Goal: Task Accomplishment & Management: Use online tool/utility

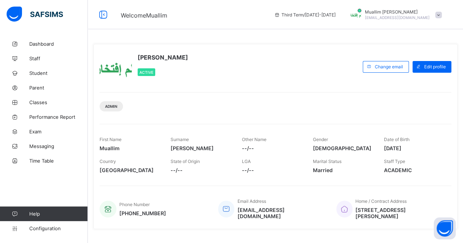
click at [292, 57] on div "Muallim [PERSON_NAME] Active" at bounding box center [230, 66] width 260 height 33
click at [49, 115] on span "Performance Report" at bounding box center [58, 117] width 59 height 6
click at [33, 97] on link "Classes" at bounding box center [44, 102] width 88 height 15
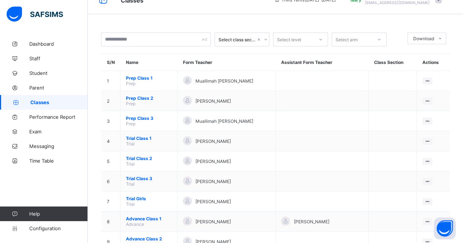
scroll to position [16, 0]
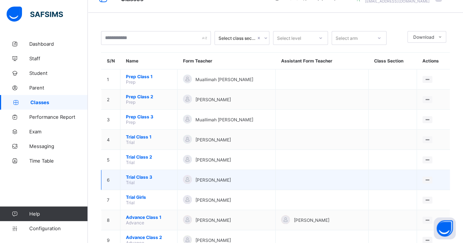
click at [134, 175] on span "Trial Class 3" at bounding box center [149, 177] width 46 height 5
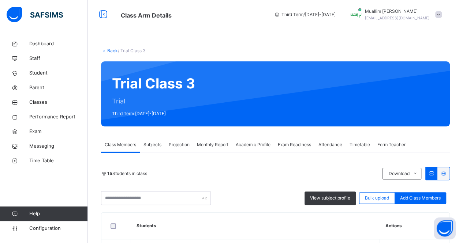
click at [337, 142] on span "Attendance" at bounding box center [330, 145] width 24 height 7
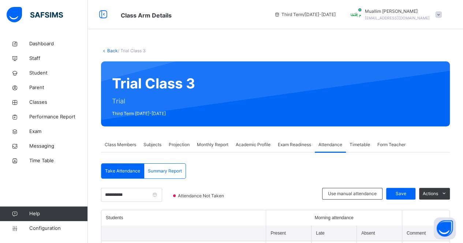
click at [299, 147] on span "Exam Readiness" at bounding box center [294, 145] width 33 height 7
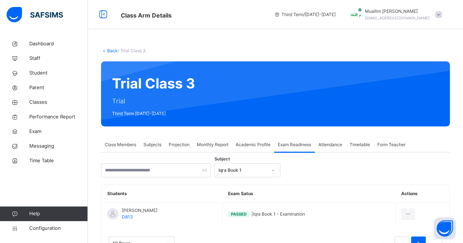
scroll to position [33, 0]
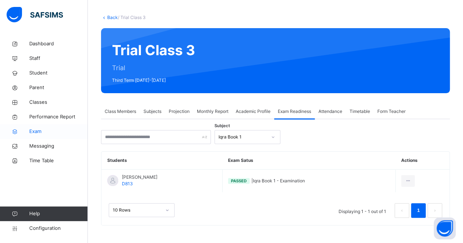
click at [49, 132] on span "Exam" at bounding box center [58, 131] width 59 height 7
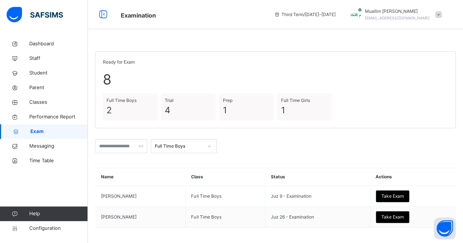
click at [203, 148] on div "Full Time Boys" at bounding box center [179, 146] width 48 height 7
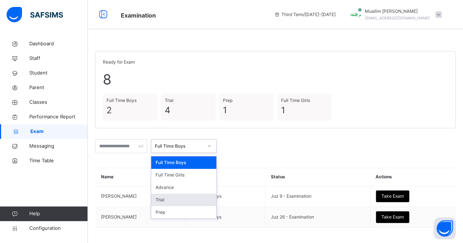
click at [204, 205] on div "Trial" at bounding box center [183, 200] width 65 height 12
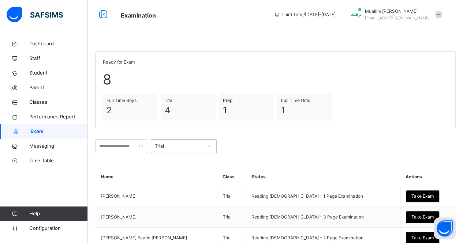
scroll to position [73, 0]
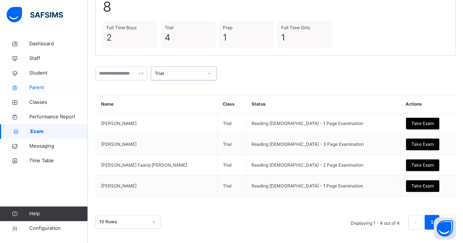
click at [48, 93] on link "Parent" at bounding box center [44, 88] width 88 height 15
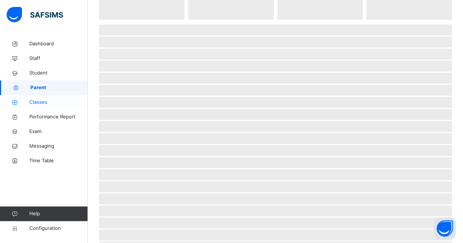
click at [48, 98] on link "Classes" at bounding box center [44, 102] width 88 height 15
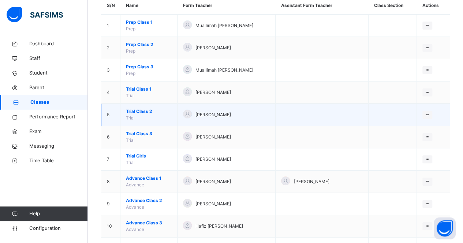
scroll to position [71, 0]
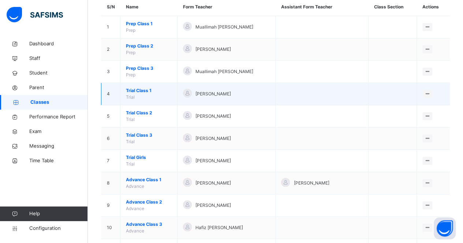
click at [134, 91] on span "Trial Class 1" at bounding box center [149, 90] width 46 height 7
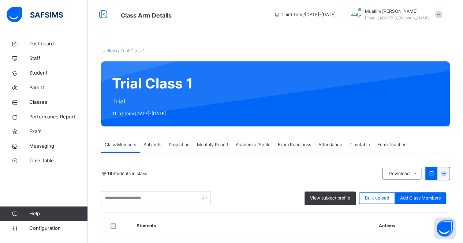
click at [182, 143] on span "Projection" at bounding box center [179, 145] width 21 height 7
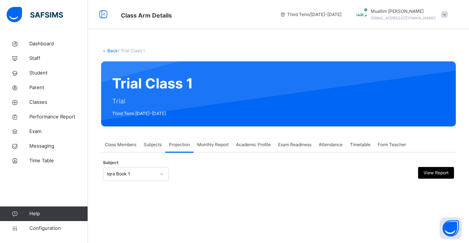
click at [324, 149] on div "Attendance" at bounding box center [330, 145] width 31 height 15
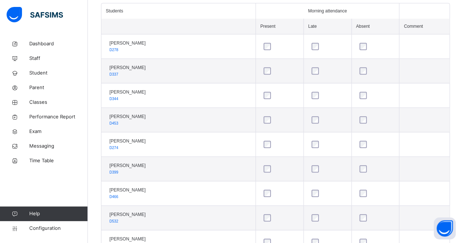
scroll to position [210, 0]
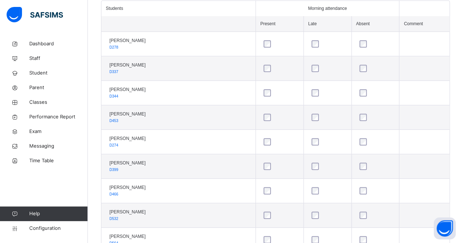
click at [320, 163] on div at bounding box center [327, 166] width 35 height 7
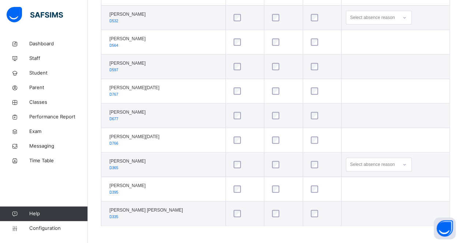
scroll to position [0, 0]
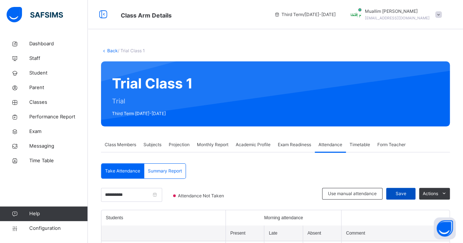
click at [404, 192] on span "Save" at bounding box center [401, 194] width 18 height 7
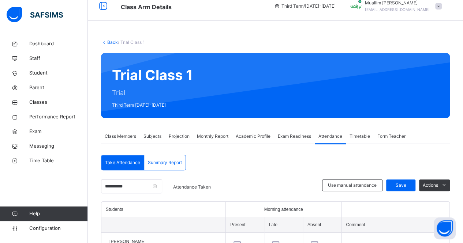
click at [128, 138] on span "Class Members" at bounding box center [120, 136] width 31 height 7
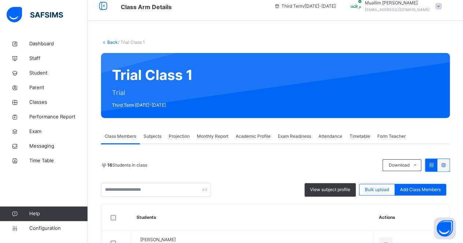
click at [330, 133] on span "Attendance" at bounding box center [330, 136] width 24 height 7
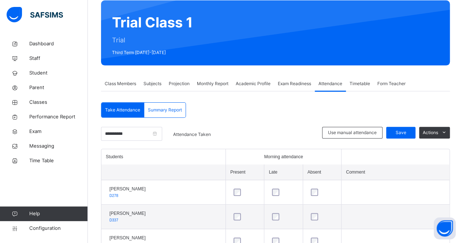
scroll to position [61, 0]
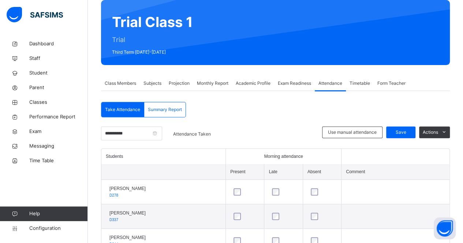
click at [151, 109] on span "Summary Report" at bounding box center [165, 110] width 34 height 7
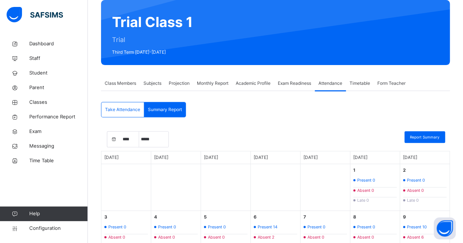
click at [128, 115] on div "Take Attendance" at bounding box center [122, 109] width 43 height 15
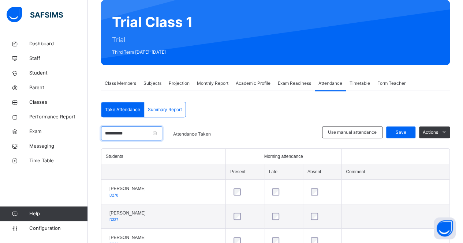
click at [134, 130] on input "**********" at bounding box center [131, 134] width 61 height 14
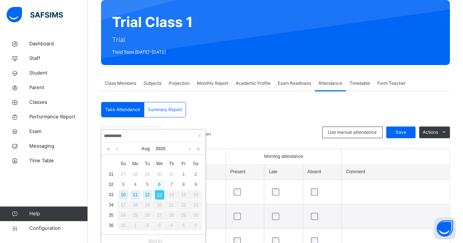
click at [156, 183] on div "6" at bounding box center [160, 185] width 10 height 10
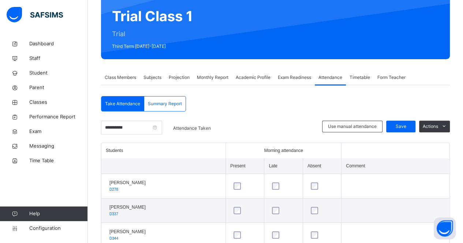
scroll to position [131, 0]
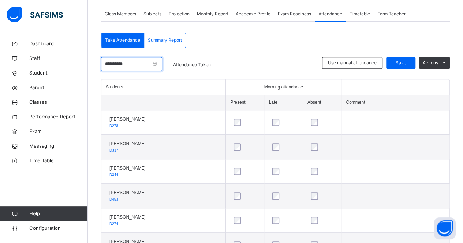
click at [136, 68] on input "**********" at bounding box center [131, 64] width 61 height 14
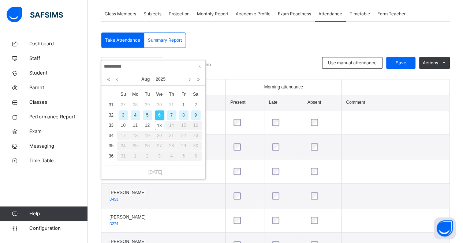
click at [192, 116] on div "9" at bounding box center [196, 116] width 10 height 10
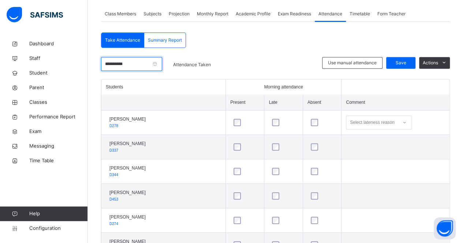
click at [146, 66] on input "**********" at bounding box center [131, 64] width 61 height 14
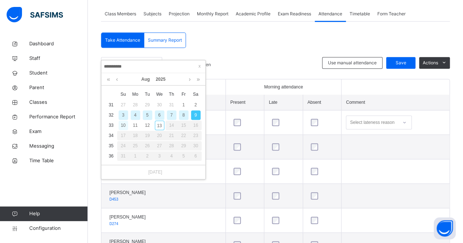
click at [123, 122] on div "10" at bounding box center [124, 126] width 10 height 10
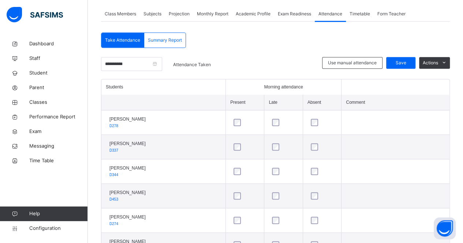
scroll to position [85, 0]
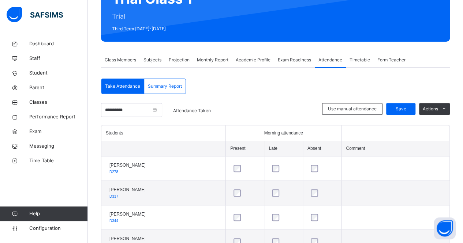
click at [245, 65] on div "Academic Profile" at bounding box center [253, 60] width 42 height 15
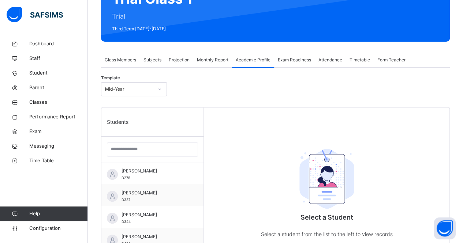
click at [212, 60] on span "Monthly Report" at bounding box center [212, 60] width 31 height 7
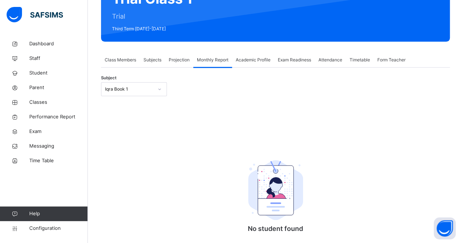
click at [169, 60] on span "Projection" at bounding box center [179, 60] width 21 height 7
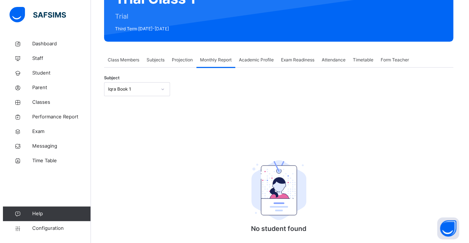
scroll to position [0, 0]
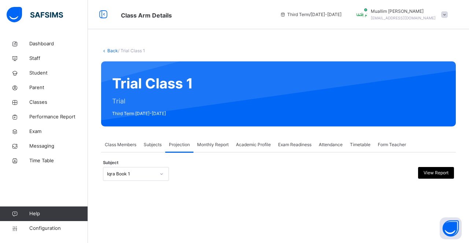
click at [159, 173] on icon at bounding box center [161, 174] width 4 height 7
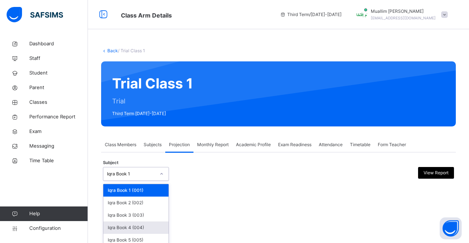
click at [144, 229] on div "Iqra Book 4 (004)" at bounding box center [135, 228] width 65 height 12
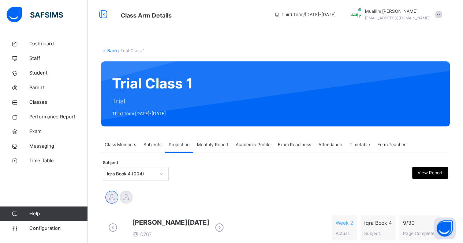
drag, startPoint x: 169, startPoint y: 109, endPoint x: 115, endPoint y: 110, distance: 54.5
click at [115, 110] on div "Trial Class 1 Trial Third Term [DATE]-[DATE]" at bounding box center [275, 93] width 349 height 65
drag, startPoint x: 111, startPoint y: 113, endPoint x: 168, endPoint y: 120, distance: 57.6
click at [168, 120] on div "Trial Class 1 Trial Third Term [DATE]-[DATE]" at bounding box center [275, 93] width 349 height 65
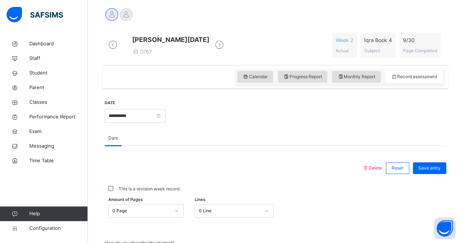
scroll to position [183, 0]
click at [166, 123] on input "**********" at bounding box center [135, 116] width 61 height 14
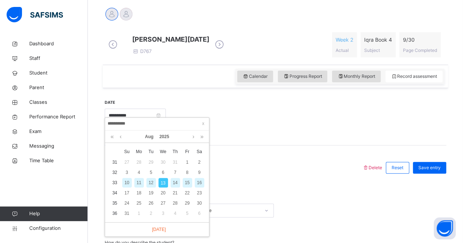
click at [207, 124] on div "**********" at bounding box center [157, 124] width 104 height 13
click at [204, 124] on span at bounding box center [202, 123] width 7 height 7
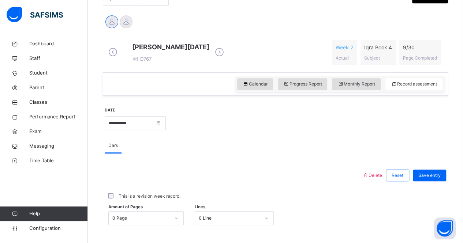
scroll to position [81, 0]
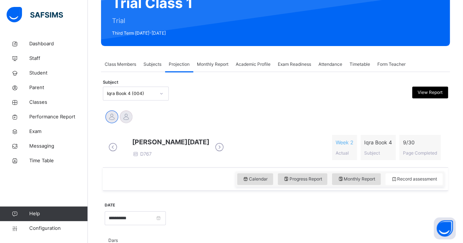
click at [254, 60] on div "Academic Profile" at bounding box center [253, 64] width 42 height 15
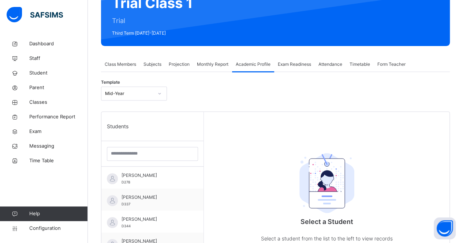
click at [330, 68] on div "Attendance" at bounding box center [330, 64] width 31 height 15
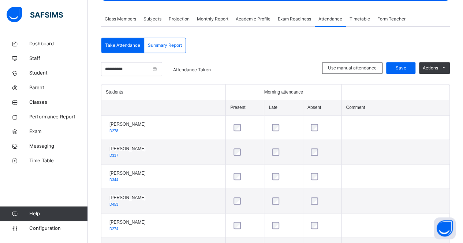
scroll to position [0, 0]
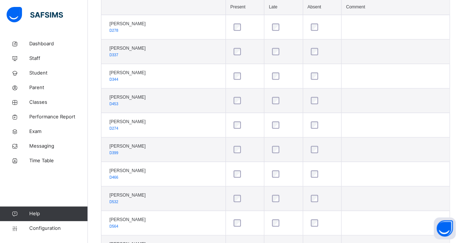
scroll to position [227, 0]
click at [120, 171] on div "[PERSON_NAME] D466" at bounding box center [126, 173] width 40 height 13
click at [126, 170] on span "[PERSON_NAME]" at bounding box center [127, 170] width 36 height 7
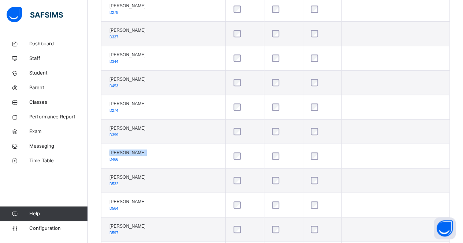
scroll to position [244, 0]
click at [128, 152] on span "[PERSON_NAME]" at bounding box center [127, 153] width 36 height 7
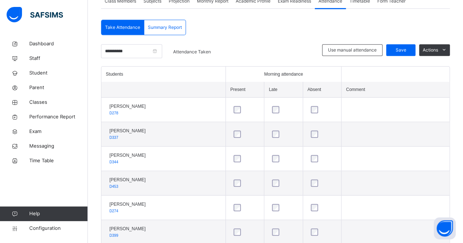
scroll to position [143, 0]
click at [25, 112] on link "Performance Report" at bounding box center [44, 117] width 88 height 15
select select "****"
select select "*"
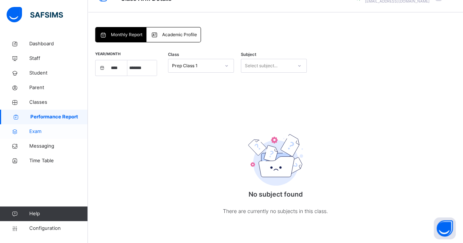
scroll to position [16, 0]
click at [28, 129] on icon at bounding box center [14, 131] width 29 height 5
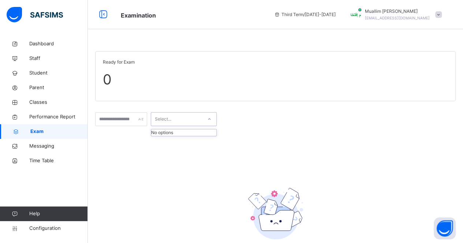
click at [171, 121] on div "Select..." at bounding box center [163, 119] width 16 height 14
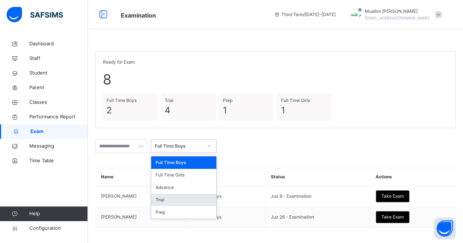
click at [182, 197] on div "Trial" at bounding box center [183, 200] width 65 height 12
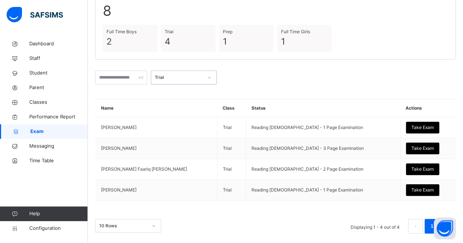
scroll to position [73, 0]
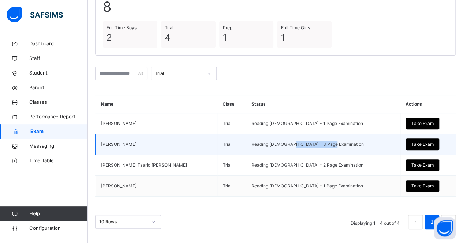
drag, startPoint x: 326, startPoint y: 144, endPoint x: 280, endPoint y: 143, distance: 45.8
click at [280, 143] on td "Reading [DEMOGRAPHIC_DATA] - 3 Page Examination" at bounding box center [323, 144] width 154 height 21
click at [293, 145] on td "Reading [DEMOGRAPHIC_DATA] - 3 Page Examination" at bounding box center [323, 144] width 154 height 21
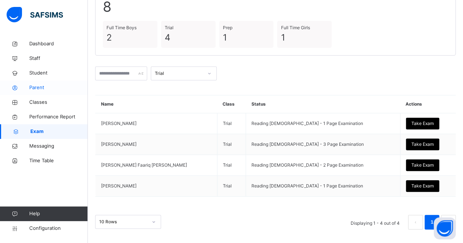
click at [36, 94] on link "Parent" at bounding box center [44, 88] width 88 height 15
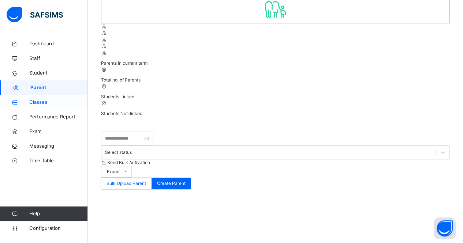
scroll to position [70, 0]
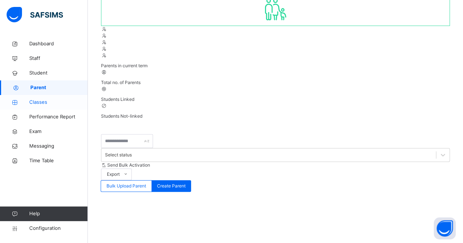
click at [39, 101] on span "Classes" at bounding box center [58, 102] width 59 height 7
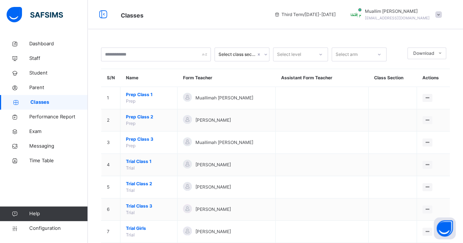
click at [170, 101] on td "Prep Class 1 Prep" at bounding box center [148, 98] width 57 height 22
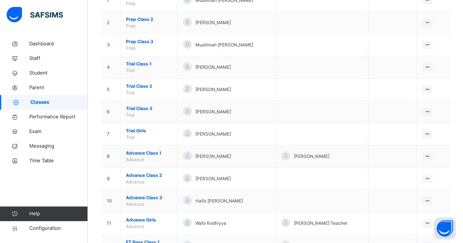
scroll to position [98, 0]
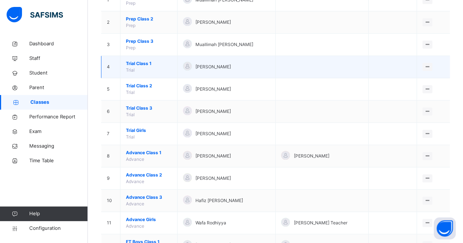
click at [133, 64] on span "Trial Class 1" at bounding box center [149, 63] width 46 height 7
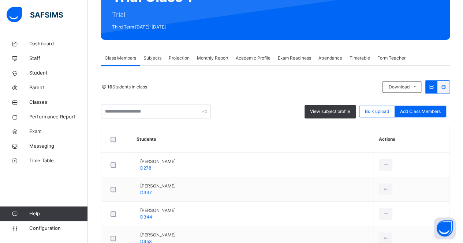
scroll to position [88, 0]
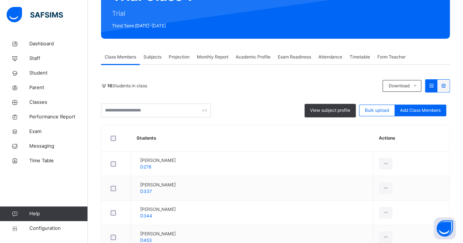
click at [186, 60] on span "Projection" at bounding box center [179, 57] width 21 height 7
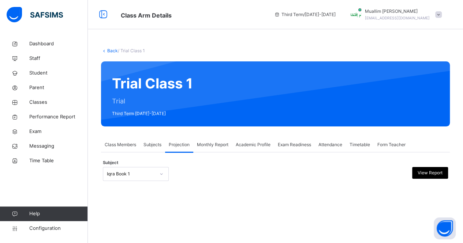
scroll to position [0, 0]
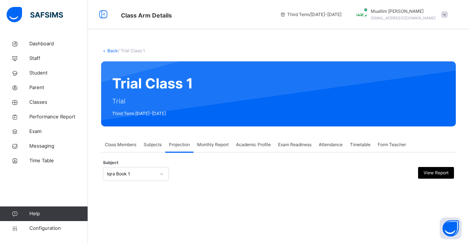
click at [140, 180] on div "Iqra Book 1" at bounding box center [136, 174] width 66 height 14
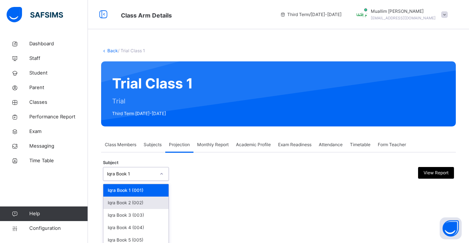
click at [137, 201] on div "Iqra Book 2 (002)" at bounding box center [135, 203] width 65 height 12
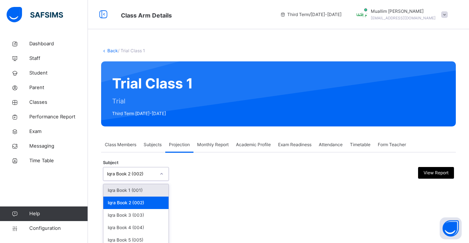
click at [139, 179] on div "Iqra Book 2 (002)" at bounding box center [128, 174] width 51 height 11
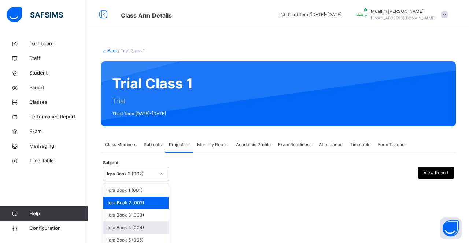
click at [138, 227] on div "Iqra Book 4 (004)" at bounding box center [135, 228] width 65 height 12
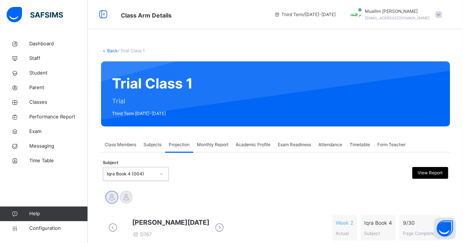
click at [136, 180] on div "option Iqra Book 4 (004), selected. 0 results available. Select is focused ,typ…" at bounding box center [136, 174] width 66 height 14
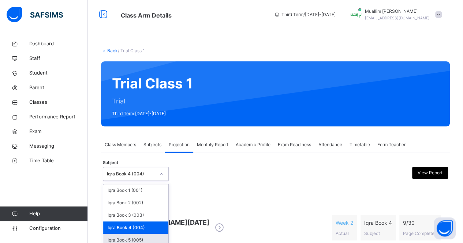
scroll to position [44, 0]
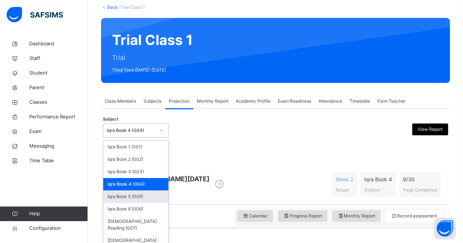
click at [139, 197] on div "Iqra Book 5 (005)" at bounding box center [135, 197] width 65 height 12
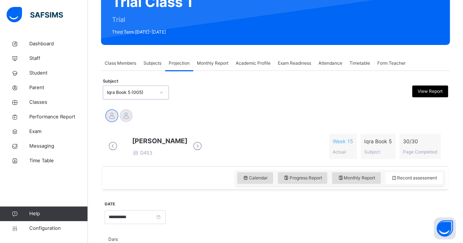
scroll to position [82, 0]
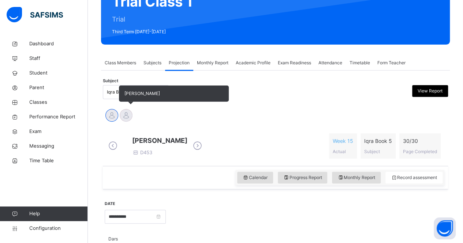
click at [124, 112] on div at bounding box center [126, 115] width 13 height 13
click at [119, 111] on div "[PERSON_NAME]" at bounding box center [126, 116] width 14 height 16
click at [118, 112] on div "[PERSON_NAME]" at bounding box center [112, 116] width 14 height 16
click at [115, 115] on div at bounding box center [111, 115] width 13 height 13
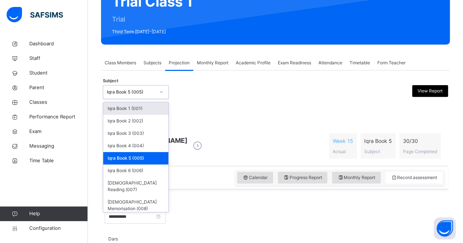
click at [119, 92] on div "Iqra Book 5 (005)" at bounding box center [131, 92] width 48 height 7
click at [109, 146] on div "Iqra Book 4 (004)" at bounding box center [135, 146] width 65 height 12
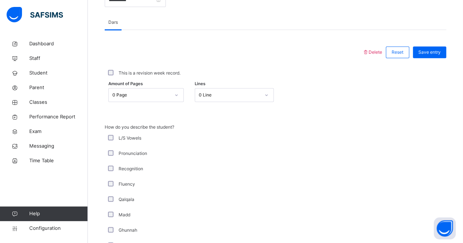
scroll to position [299, 0]
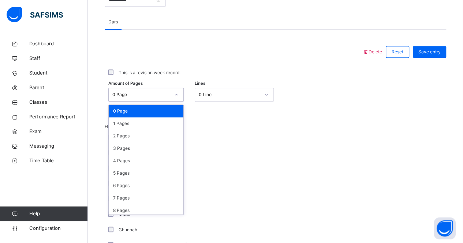
drag, startPoint x: 154, startPoint y: 107, endPoint x: 158, endPoint y: 103, distance: 5.4
click at [158, 102] on div "0 Page" at bounding box center [145, 95] width 75 height 14
click at [158, 135] on div "2 Pages" at bounding box center [146, 136] width 75 height 12
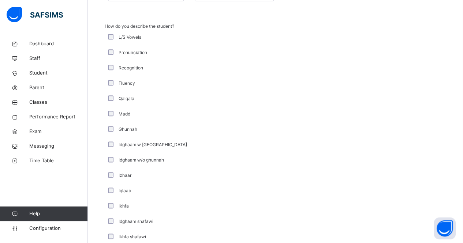
scroll to position [328, 0]
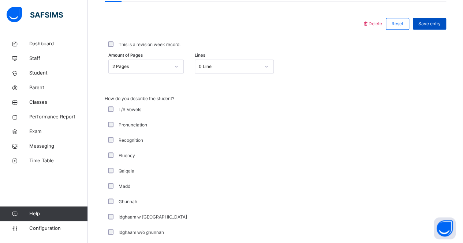
click at [440, 27] on span "Save entry" at bounding box center [429, 23] width 22 height 7
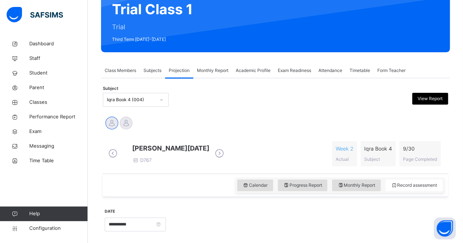
scroll to position [61, 0]
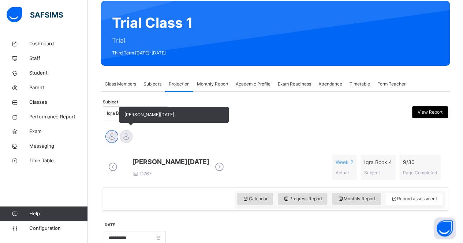
click at [123, 141] on div at bounding box center [126, 136] width 13 height 13
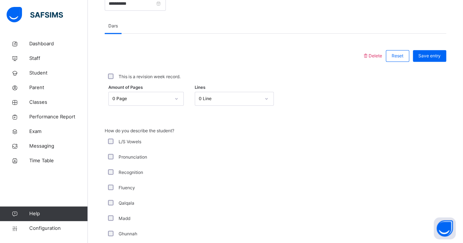
scroll to position [296, 0]
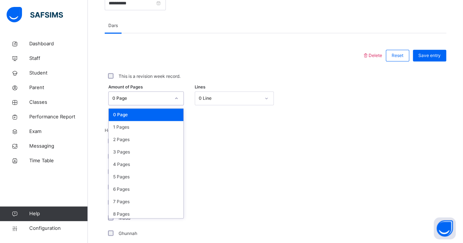
click at [149, 101] on div "0 Page" at bounding box center [141, 98] width 58 height 7
click at [153, 146] on div "2 Pages" at bounding box center [146, 140] width 75 height 12
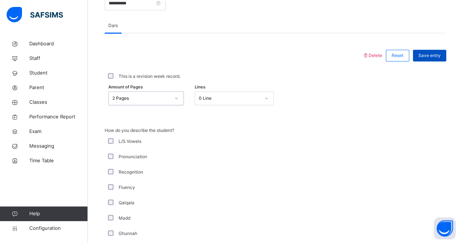
click at [422, 61] on div "Save entry" at bounding box center [429, 56] width 33 height 12
click at [425, 61] on div "Save entry" at bounding box center [429, 56] width 33 height 12
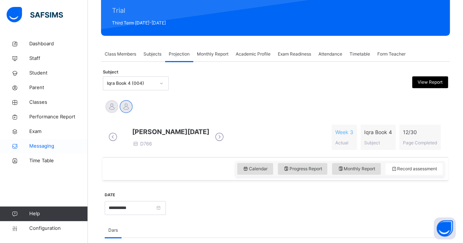
scroll to position [67, 0]
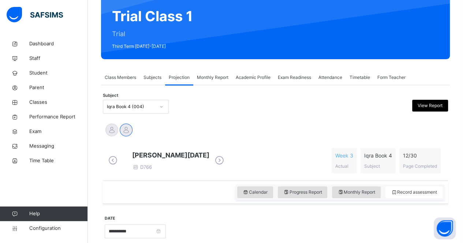
click at [137, 106] on div "Iqra Book 4 (004)" at bounding box center [131, 107] width 48 height 7
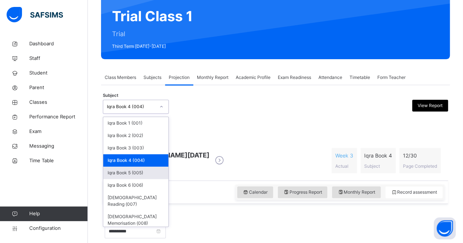
click at [138, 178] on div "Iqra Book 5 (005)" at bounding box center [135, 173] width 65 height 12
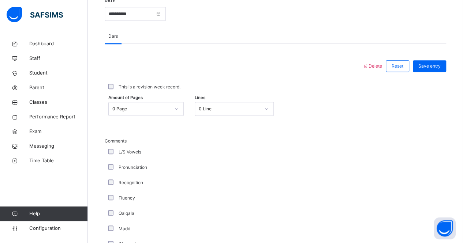
scroll to position [287, 0]
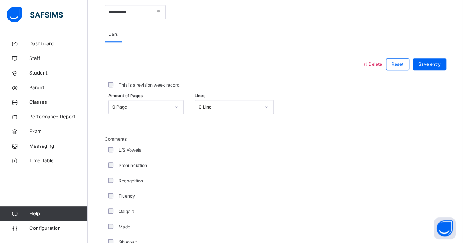
click at [134, 118] on div "Amount of Pages 0 Page Lines 0 Line" at bounding box center [276, 107] width 342 height 21
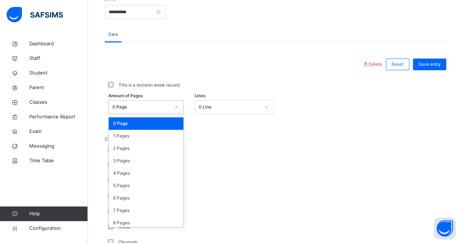
click at [131, 110] on div "0 Page" at bounding box center [141, 107] width 58 height 7
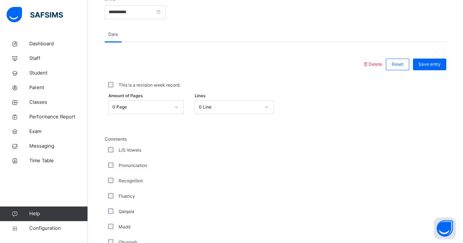
click at [243, 169] on div "Pronunciation" at bounding box center [196, 166] width 179 height 7
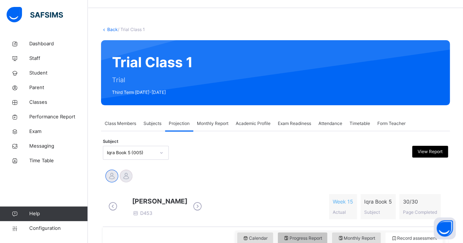
scroll to position [0, 0]
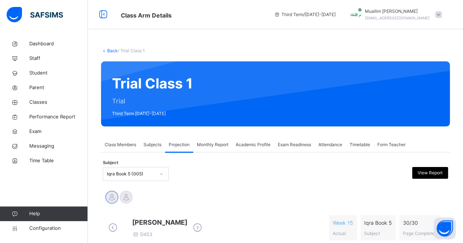
click at [321, 144] on span "Attendance" at bounding box center [330, 145] width 24 height 7
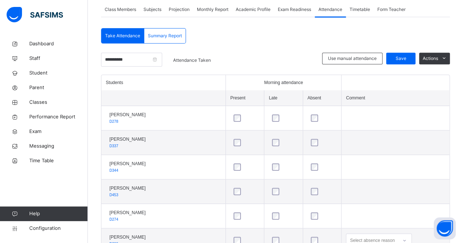
scroll to position [137, 0]
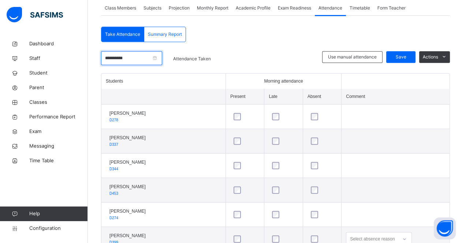
click at [162, 53] on input "**********" at bounding box center [131, 58] width 61 height 14
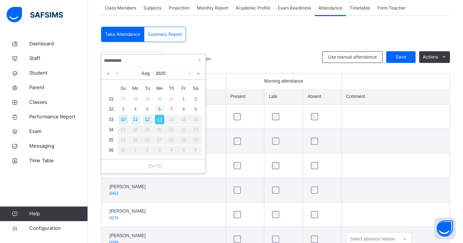
click at [161, 109] on div "6" at bounding box center [160, 110] width 10 height 10
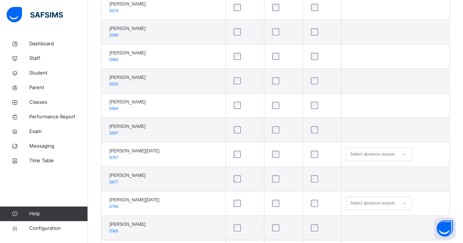
scroll to position [0, 0]
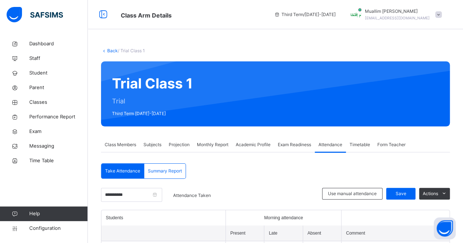
click at [150, 144] on span "Subjects" at bounding box center [152, 145] width 18 height 7
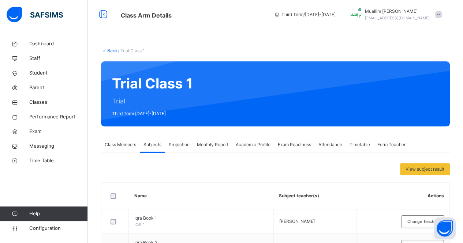
click at [173, 143] on span "Projection" at bounding box center [179, 145] width 21 height 7
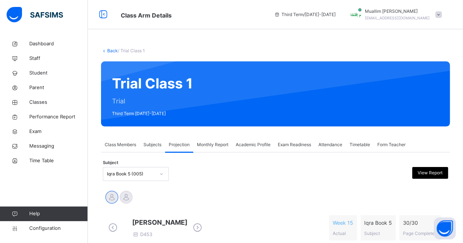
click at [216, 145] on span "Monthly Report" at bounding box center [212, 145] width 31 height 7
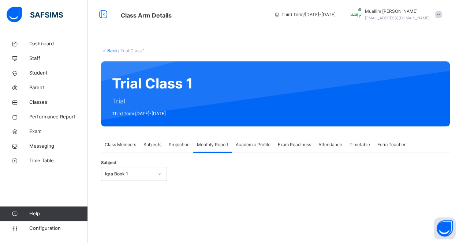
click at [169, 146] on span "Projection" at bounding box center [179, 145] width 21 height 7
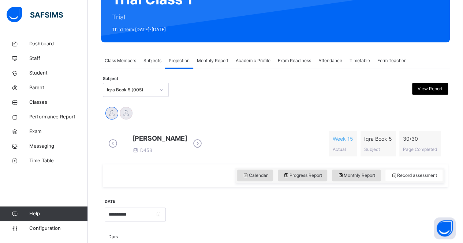
scroll to position [85, 0]
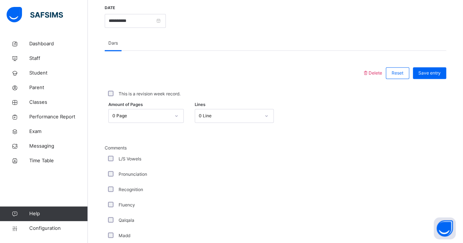
click at [129, 123] on div "0 Page" at bounding box center [145, 116] width 75 height 14
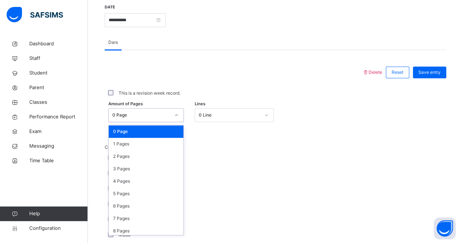
scroll to position [279, 0]
click at [130, 159] on div "2 Pages" at bounding box center [146, 156] width 75 height 12
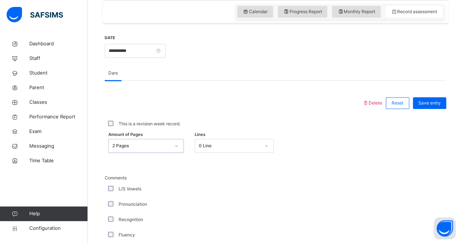
scroll to position [247, 0]
click at [429, 107] on span "Save entry" at bounding box center [429, 104] width 22 height 7
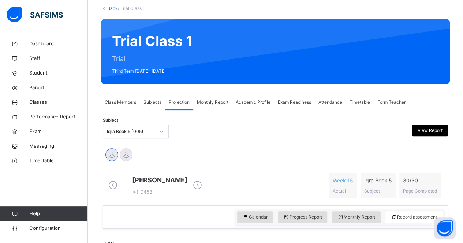
scroll to position [42, 0]
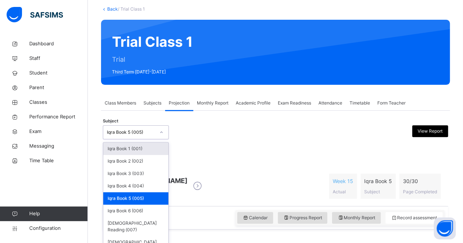
click at [157, 136] on div at bounding box center [161, 133] width 12 height 12
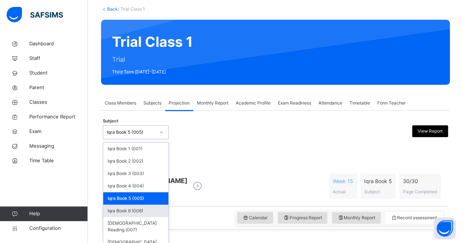
click at [124, 214] on div "Iqra Book 6 (006)" at bounding box center [135, 211] width 65 height 12
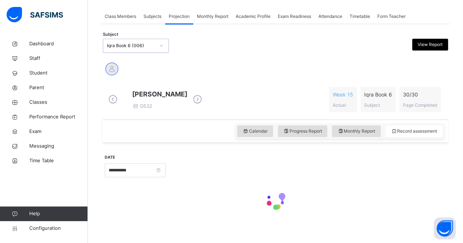
scroll to position [130, 0]
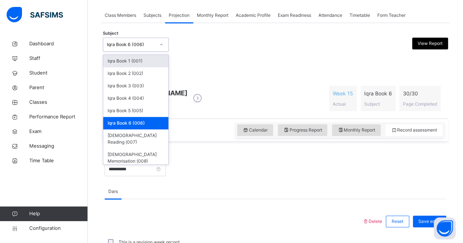
click at [130, 40] on div "Iqra Book 6 (006)" at bounding box center [128, 44] width 51 height 11
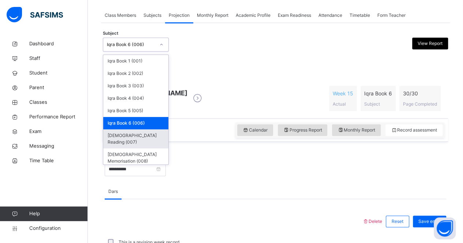
click at [146, 137] on div "[DEMOGRAPHIC_DATA] Reading (007)" at bounding box center [135, 139] width 65 height 19
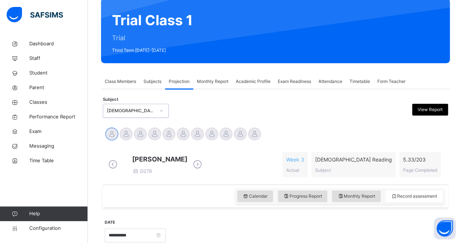
scroll to position [64, 0]
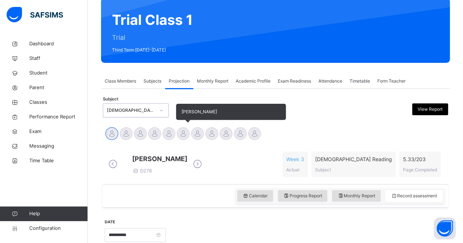
click at [185, 135] on div at bounding box center [183, 133] width 13 height 13
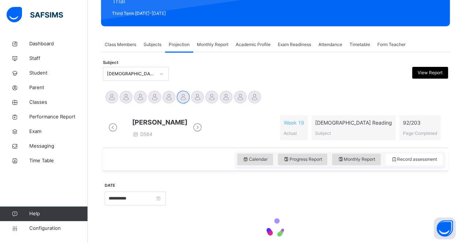
scroll to position [101, 0]
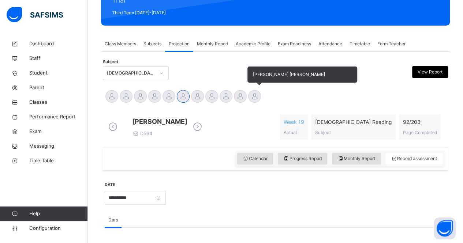
click at [251, 94] on div at bounding box center [254, 96] width 13 height 13
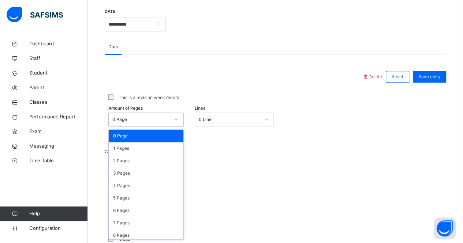
click at [119, 122] on div "0 Page" at bounding box center [141, 119] width 58 height 7
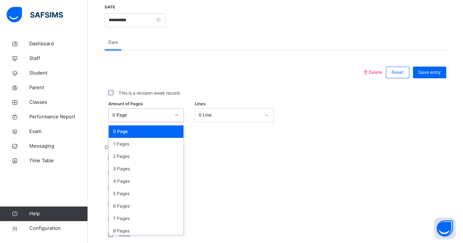
scroll to position [279, 0]
click at [125, 149] on div "1 Pages" at bounding box center [146, 144] width 75 height 12
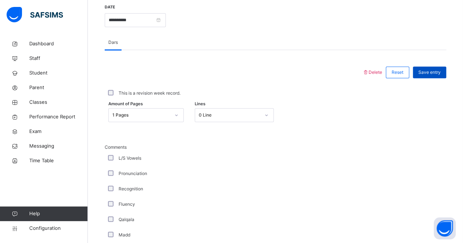
click at [432, 78] on div "Save entry" at bounding box center [429, 73] width 33 height 12
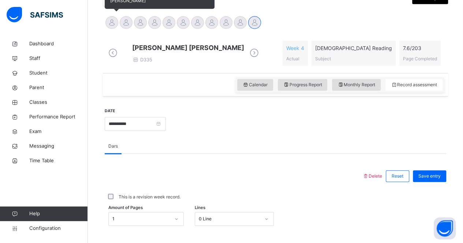
click at [113, 24] on div at bounding box center [111, 22] width 13 height 13
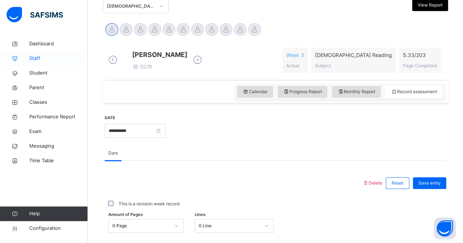
scroll to position [245, 0]
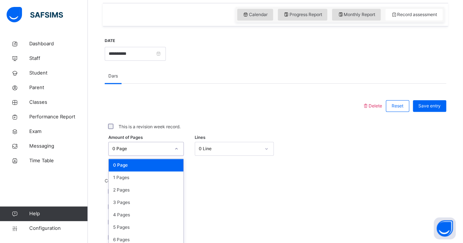
click at [139, 149] on div "option 0 Page focused, 1 of 204. 204 results available. Use Up and Down to choo…" at bounding box center [145, 149] width 75 height 14
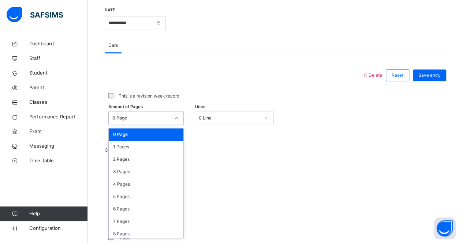
scroll to position [279, 0]
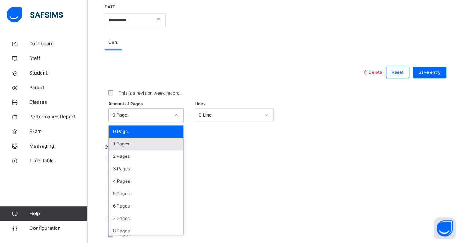
click at [132, 150] on div "1 Pages" at bounding box center [146, 144] width 75 height 12
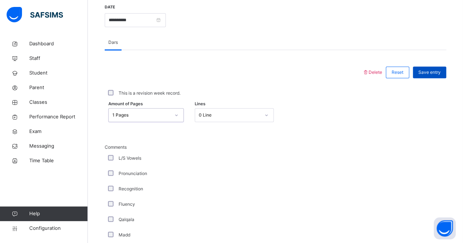
click at [427, 71] on div "Save entry" at bounding box center [429, 73] width 33 height 12
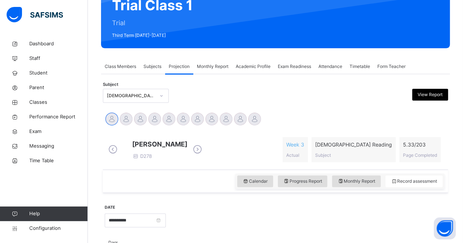
scroll to position [48, 0]
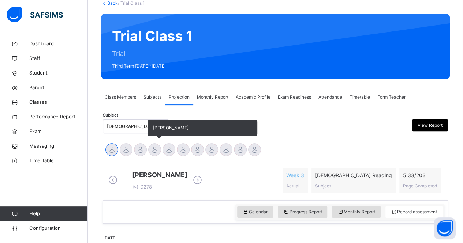
click at [151, 145] on div at bounding box center [154, 149] width 13 height 13
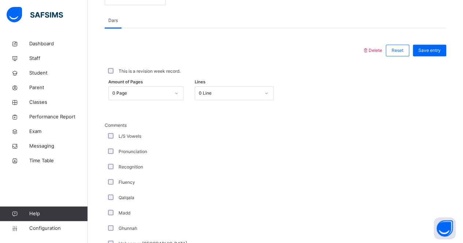
scroll to position [303, 0]
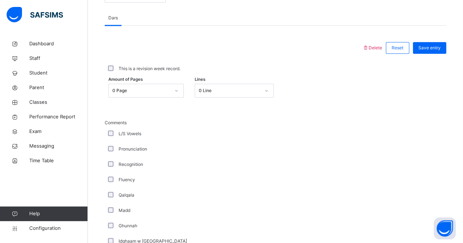
click at [155, 85] on div "Amount of Pages 0 Page Lines 0 Line" at bounding box center [276, 90] width 342 height 21
click at [148, 101] on div "Amount of Pages 0 Page Lines 0 Line" at bounding box center [276, 90] width 342 height 21
click at [149, 94] on div "0 Page" at bounding box center [141, 90] width 58 height 7
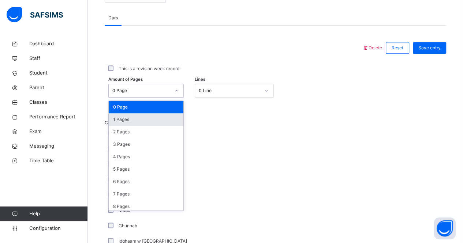
click at [149, 125] on div "1 Pages" at bounding box center [146, 119] width 75 height 12
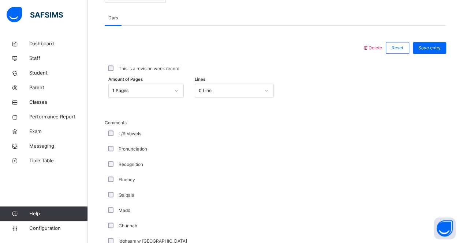
click at [321, 131] on div "Comments L/S Vowels Pronunciation Recognition Fluency Qalqala Madd Ghunnah Idgh…" at bounding box center [276, 238] width 342 height 237
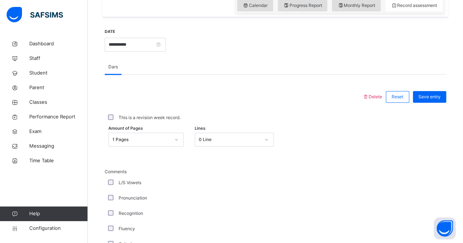
scroll to position [302, 0]
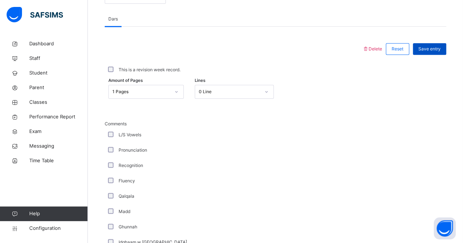
click at [444, 55] on div "Save entry" at bounding box center [429, 49] width 33 height 12
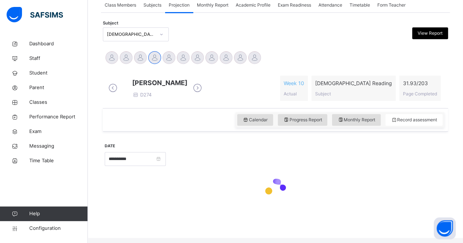
click at [444, 58] on div "[PERSON_NAME] [PERSON_NAME] [PERSON_NAME] [PERSON_NAME] [PERSON_NAME] KAYAS [PE…" at bounding box center [276, 59] width 342 height 16
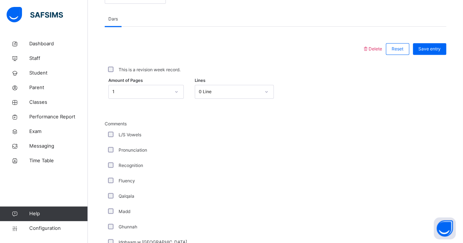
click at [444, 55] on div "Save entry" at bounding box center [429, 49] width 33 height 12
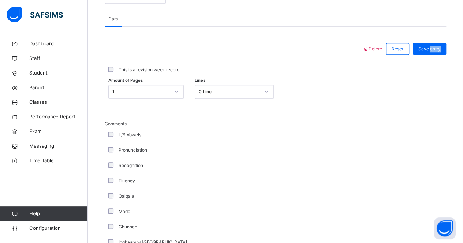
click at [444, 55] on div "Save entry" at bounding box center [429, 49] width 33 height 12
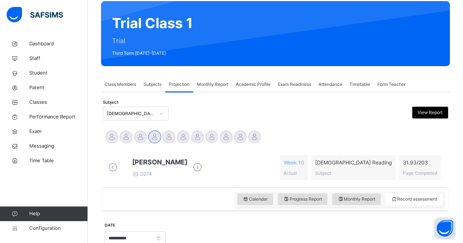
scroll to position [0, 0]
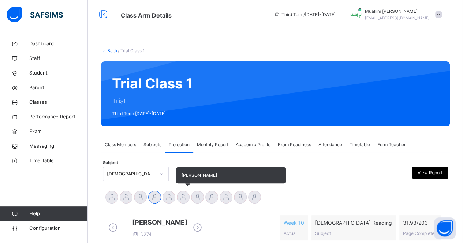
click at [182, 198] on div at bounding box center [183, 197] width 13 height 13
click at [195, 199] on div at bounding box center [197, 197] width 13 height 13
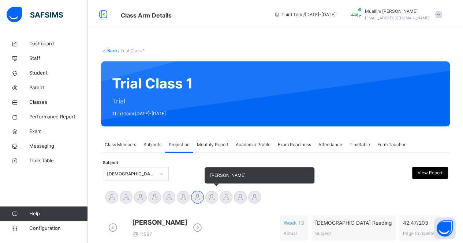
click at [208, 196] on div at bounding box center [211, 197] width 13 height 13
click at [223, 197] on div at bounding box center [226, 197] width 13 height 13
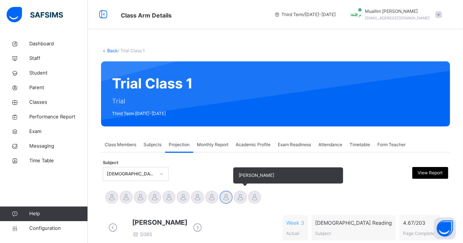
click at [241, 199] on div at bounding box center [240, 197] width 13 height 13
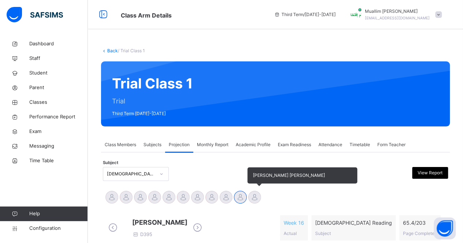
click at [256, 196] on div at bounding box center [254, 197] width 13 height 13
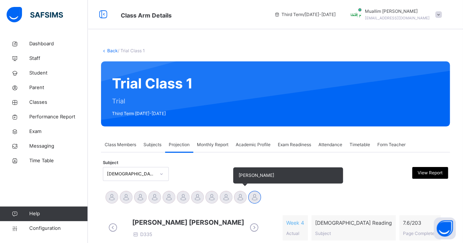
click at [240, 199] on div at bounding box center [240, 197] width 13 height 13
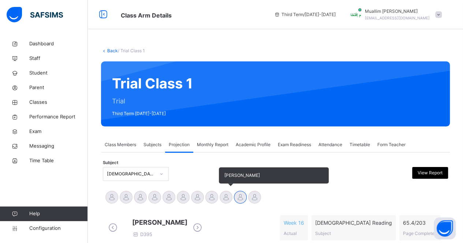
click at [228, 202] on div at bounding box center [226, 197] width 13 height 13
click at [213, 200] on div at bounding box center [211, 197] width 13 height 13
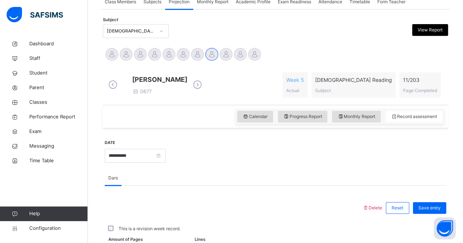
scroll to position [296, 0]
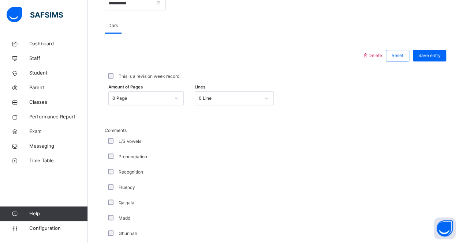
click at [129, 102] on div "0 Page" at bounding box center [141, 98] width 58 height 7
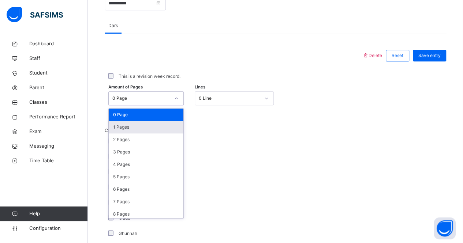
click at [133, 134] on div "1 Pages" at bounding box center [146, 127] width 75 height 12
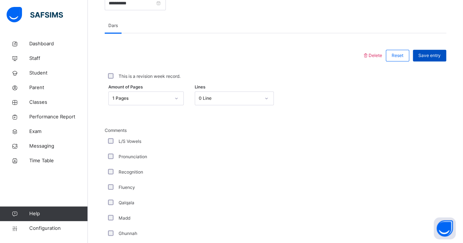
click at [431, 61] on div "Save entry" at bounding box center [429, 56] width 33 height 12
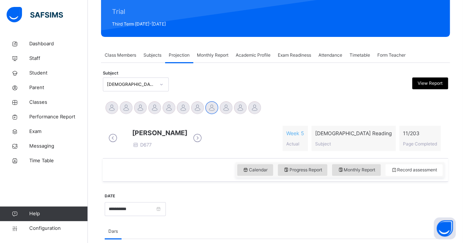
scroll to position [76, 0]
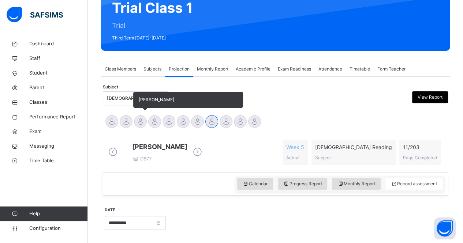
click at [135, 93] on span "[PERSON_NAME]" at bounding box center [188, 100] width 110 height 16
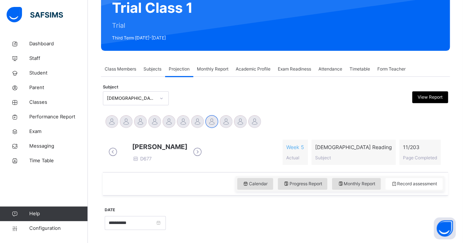
click at [121, 96] on div "[DEMOGRAPHIC_DATA] Reading (007)" at bounding box center [131, 98] width 48 height 7
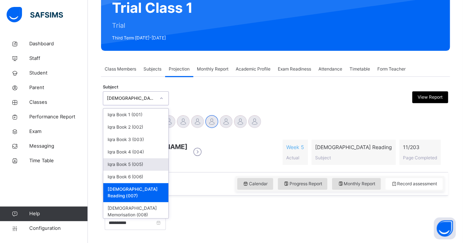
click at [124, 164] on div "Iqra Book 5 (005)" at bounding box center [135, 164] width 65 height 12
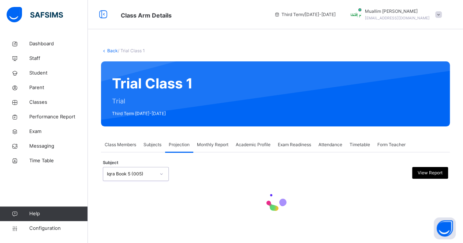
scroll to position [0, 0]
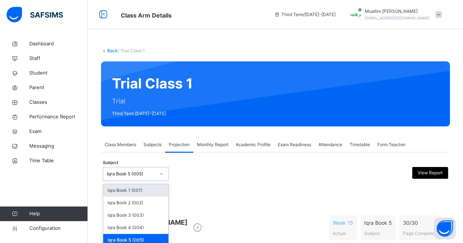
click at [126, 175] on div "option Iqra Book 5 (005), selected. option Iqra Book 1 (001) focused, 1 of 8. 8…" at bounding box center [136, 174] width 66 height 14
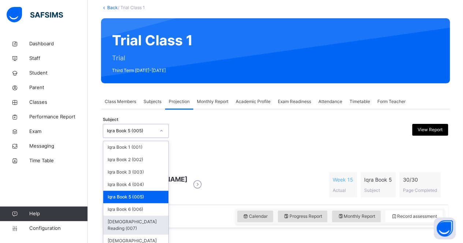
scroll to position [44, 0]
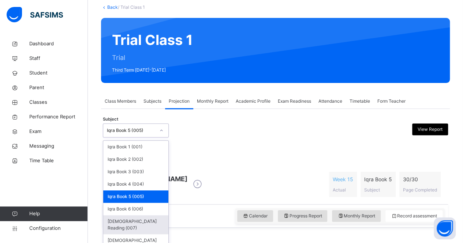
click at [129, 223] on div "[DEMOGRAPHIC_DATA] Reading (007)" at bounding box center [135, 225] width 65 height 19
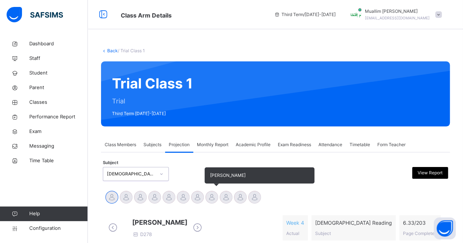
click at [210, 198] on div at bounding box center [211, 197] width 13 height 13
click at [193, 198] on div at bounding box center [197, 197] width 13 height 13
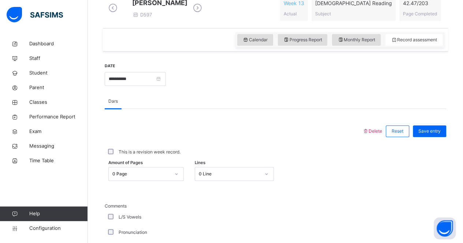
scroll to position [220, 0]
click at [126, 181] on div "0 Page" at bounding box center [145, 174] width 75 height 14
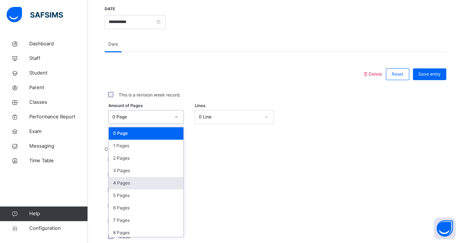
scroll to position [279, 0]
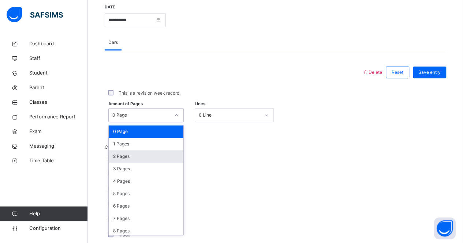
drag, startPoint x: 123, startPoint y: 175, endPoint x: 123, endPoint y: 158, distance: 16.1
click at [123, 158] on div "0 Page 1 Pages 2 Pages 3 Pages 4 Pages 5 Pages 6 Pages 7 Pages 8 Pages 9 Pages …" at bounding box center [146, 181] width 75 height 110
click at [128, 163] on div "2 Pages" at bounding box center [146, 156] width 75 height 12
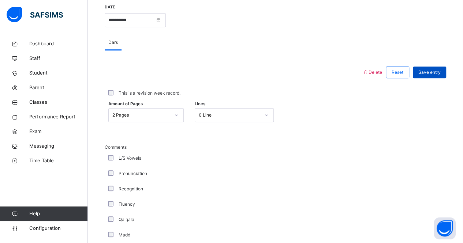
click at [441, 76] on span "Save entry" at bounding box center [429, 72] width 22 height 7
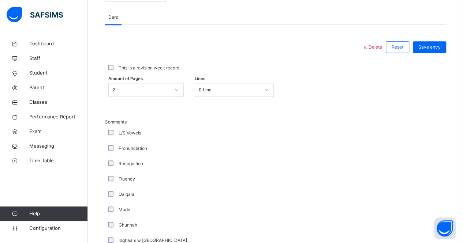
scroll to position [323, 0]
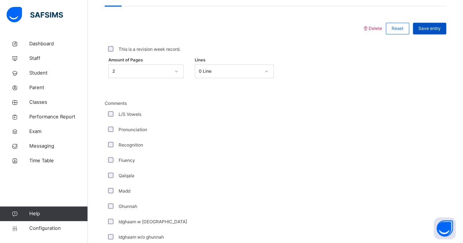
click at [438, 34] on div "Save entry" at bounding box center [429, 29] width 33 height 12
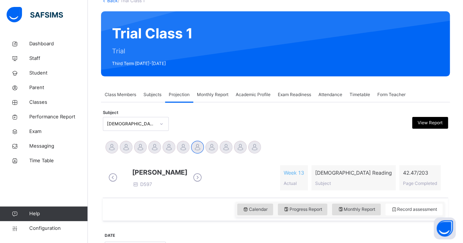
scroll to position [110, 0]
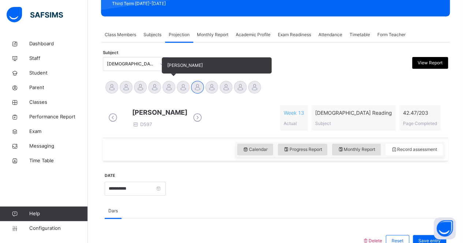
click at [166, 85] on div at bounding box center [169, 87] width 13 height 13
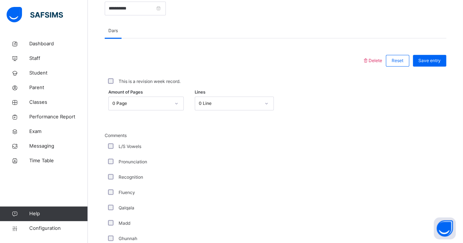
scroll to position [291, 0]
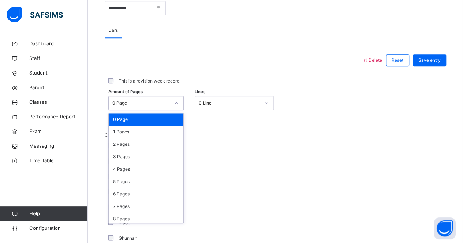
click at [183, 109] on div at bounding box center [176, 103] width 12 height 12
click at [138, 137] on div "1 Pages" at bounding box center [146, 132] width 75 height 12
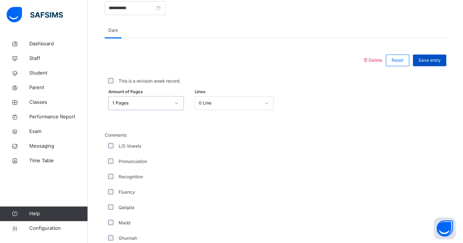
click at [429, 60] on div "Save entry" at bounding box center [429, 61] width 33 height 12
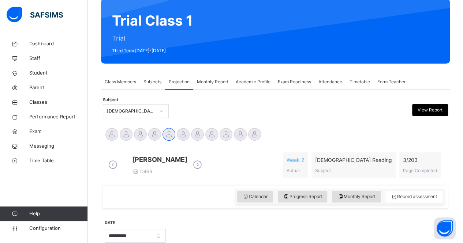
scroll to position [63, 0]
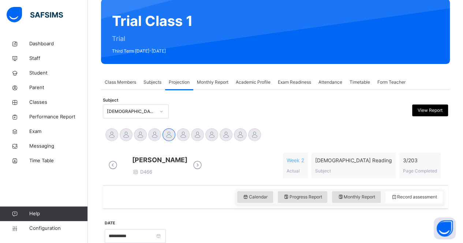
click at [267, 121] on div "Subject [DEMOGRAPHIC_DATA] Reading (007) View Report" at bounding box center [275, 111] width 345 height 21
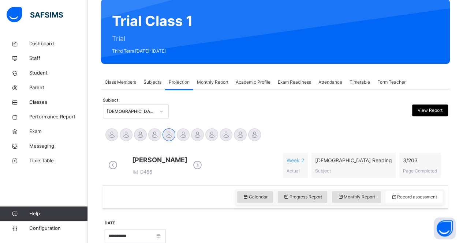
click at [267, 121] on div "Subject [DEMOGRAPHIC_DATA] Reading (007) View Report" at bounding box center [275, 111] width 345 height 21
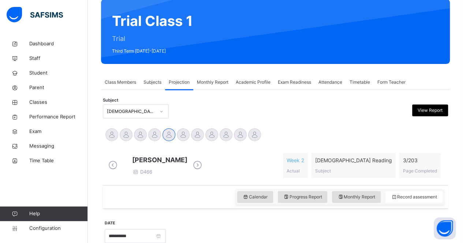
click at [267, 121] on div "Subject [DEMOGRAPHIC_DATA] Reading (007) View Report" at bounding box center [275, 111] width 345 height 21
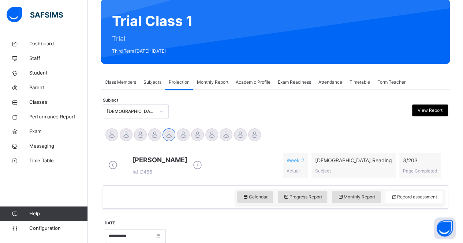
click at [267, 121] on div "Subject [DEMOGRAPHIC_DATA] Reading (007) View Report" at bounding box center [275, 111] width 345 height 21
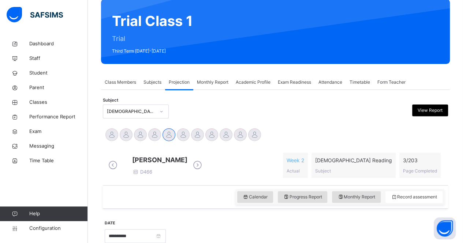
click at [267, 121] on div "Subject [DEMOGRAPHIC_DATA] Reading (007) View Report" at bounding box center [275, 111] width 345 height 21
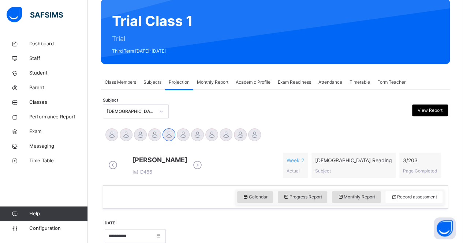
click at [267, 121] on div "Subject [DEMOGRAPHIC_DATA] Reading (007) View Report" at bounding box center [275, 111] width 345 height 21
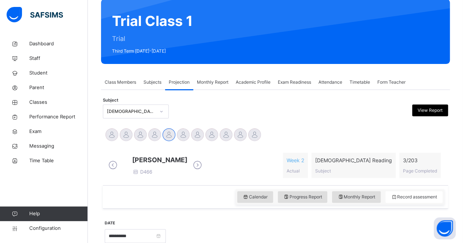
click at [267, 121] on div "Subject [DEMOGRAPHIC_DATA] Reading (007) View Report" at bounding box center [275, 111] width 345 height 21
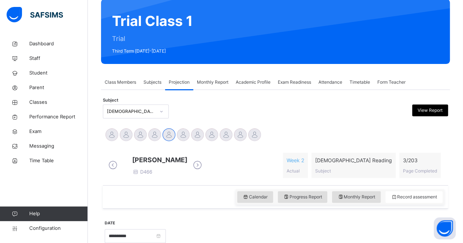
click at [267, 121] on div "Subject [DEMOGRAPHIC_DATA] Reading (007) View Report" at bounding box center [275, 111] width 345 height 21
drag, startPoint x: 267, startPoint y: 121, endPoint x: 254, endPoint y: 105, distance: 21.1
click at [254, 105] on div at bounding box center [231, 112] width 83 height 14
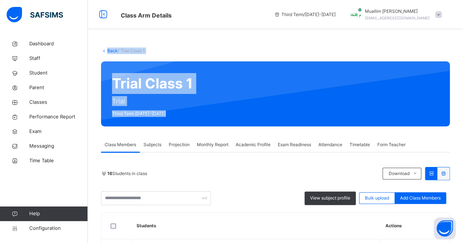
drag, startPoint x: 192, startPoint y: 104, endPoint x: 96, endPoint y: 48, distance: 110.9
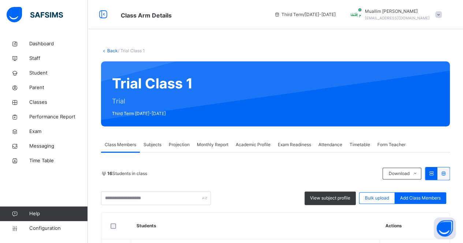
click at [170, 145] on span "Projection" at bounding box center [179, 145] width 21 height 7
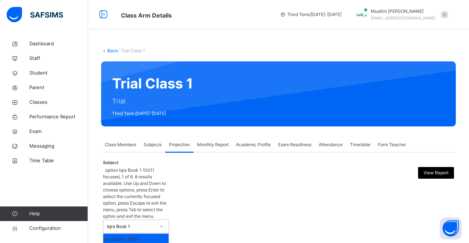
click at [156, 221] on div at bounding box center [161, 227] width 12 height 12
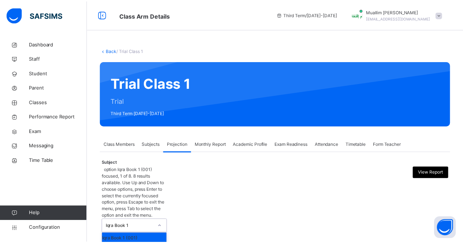
scroll to position [49, 0]
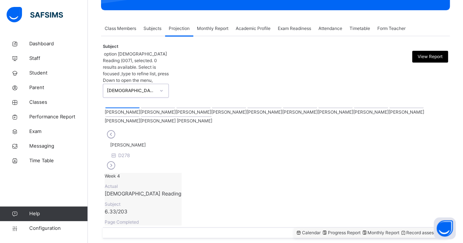
scroll to position [121, 0]
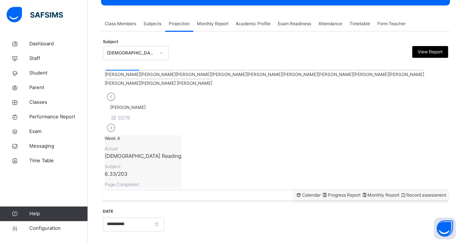
click at [141, 71] on div at bounding box center [158, 70] width 34 height 1
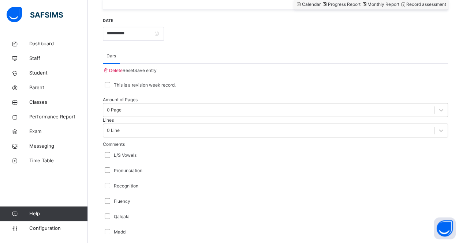
scroll to position [318, 0]
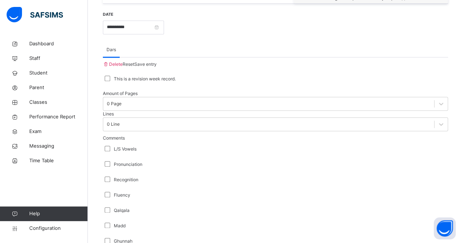
click at [157, 61] on div "Save entry" at bounding box center [145, 64] width 22 height 7
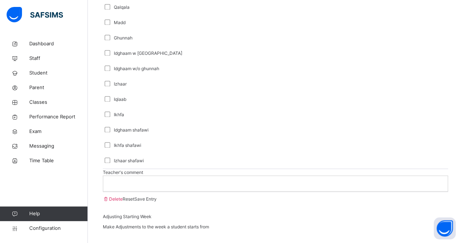
scroll to position [537, 0]
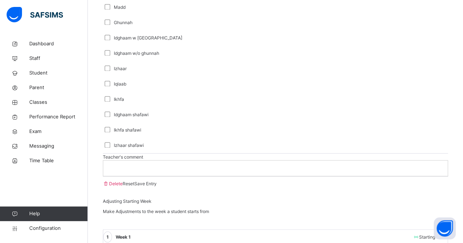
click at [207, 176] on div at bounding box center [275, 168] width 344 height 15
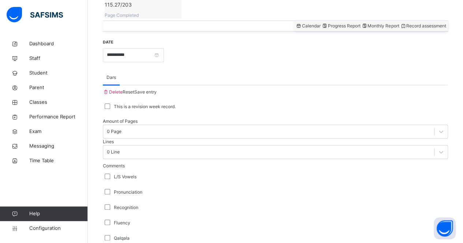
scroll to position [285, 0]
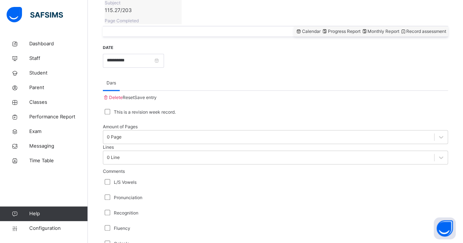
click at [116, 109] on div "This is a revision week record." at bounding box center [276, 112] width 342 height 7
click at [115, 109] on div "This is a revision week record." at bounding box center [276, 112] width 342 height 7
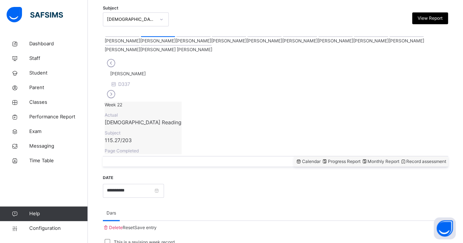
scroll to position [163, 0]
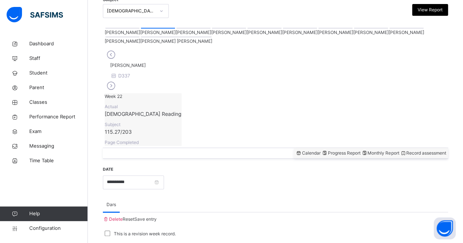
click at [157, 217] on span "Save entry" at bounding box center [145, 219] width 22 height 5
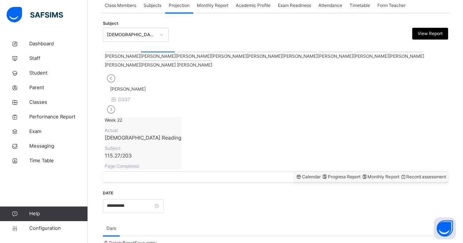
scroll to position [140, 0]
click at [176, 52] on div at bounding box center [193, 51] width 34 height 1
click at [212, 52] on div at bounding box center [229, 51] width 34 height 1
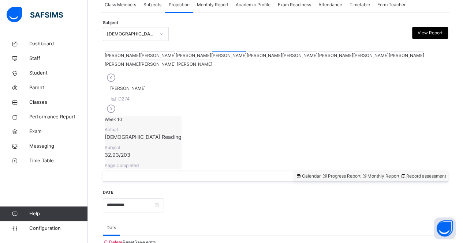
click at [247, 52] on div at bounding box center [264, 51] width 34 height 1
click at [283, 52] on div at bounding box center [300, 51] width 34 height 1
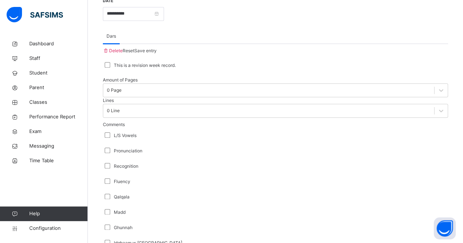
scroll to position [339, 0]
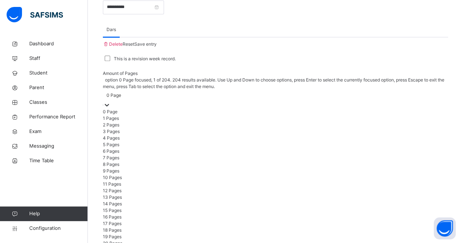
click at [121, 92] on div "0 Page" at bounding box center [114, 95] width 15 height 7
click at [134, 122] on div "2 Pages" at bounding box center [275, 125] width 345 height 7
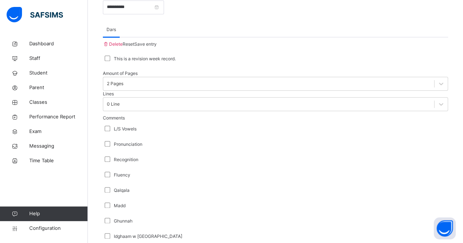
click at [157, 41] on span "Save entry" at bounding box center [145, 43] width 22 height 5
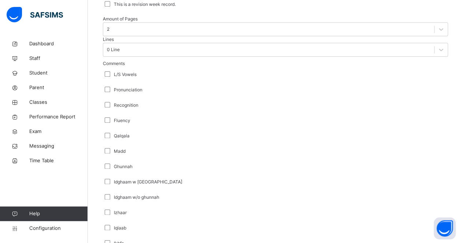
scroll to position [397, 0]
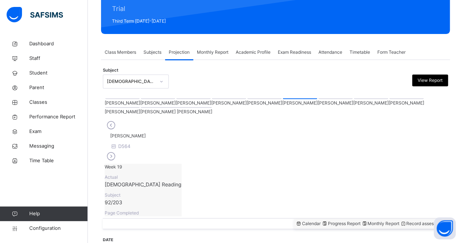
scroll to position [0, 0]
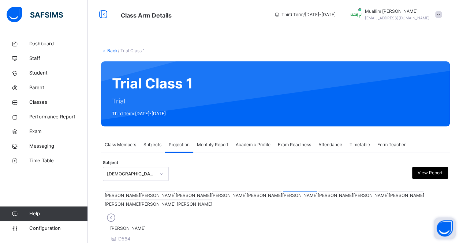
click at [445, 239] on button "Open asap" at bounding box center [445, 229] width 22 height 22
click at [446, 234] on button "Open asap" at bounding box center [445, 229] width 22 height 22
click at [444, 231] on button "Open asap" at bounding box center [445, 229] width 22 height 22
click at [441, 229] on button "Open asap" at bounding box center [445, 229] width 22 height 22
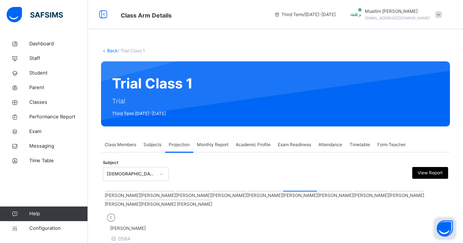
click at [441, 229] on button "Open asap" at bounding box center [445, 229] width 22 height 22
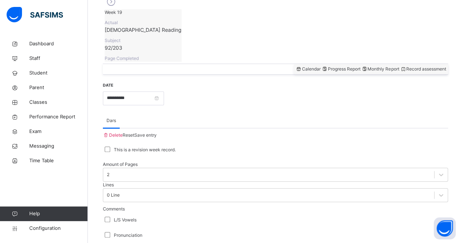
scroll to position [267, 0]
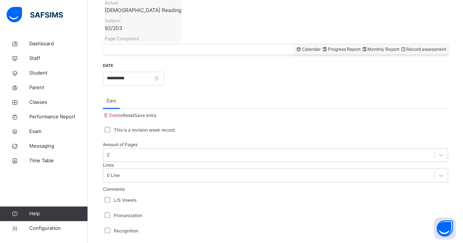
click at [157, 113] on span "Save entry" at bounding box center [145, 115] width 22 height 5
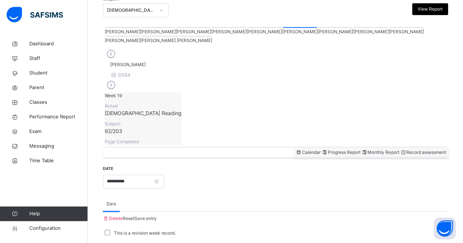
scroll to position [78, 0]
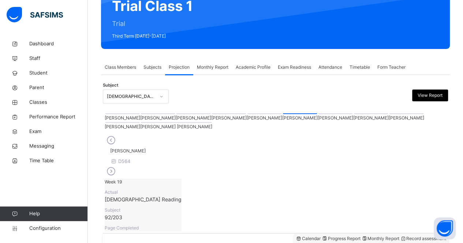
click at [139, 122] on div at bounding box center [122, 122] width 34 height 1
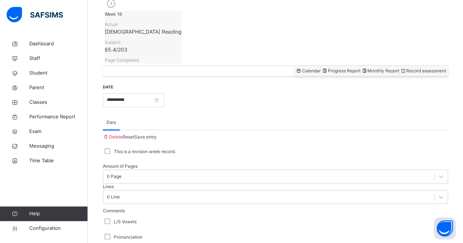
scroll to position [250, 0]
